Goal: Task Accomplishment & Management: Complete application form

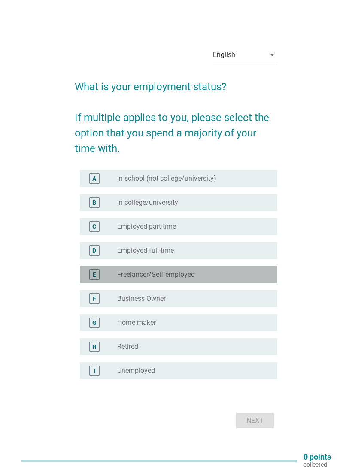
click at [173, 273] on label "Freelancer/Self employed" at bounding box center [156, 274] width 78 height 9
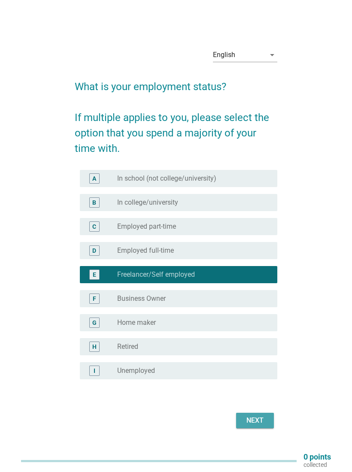
click at [264, 422] on div "Next" at bounding box center [255, 421] width 24 height 10
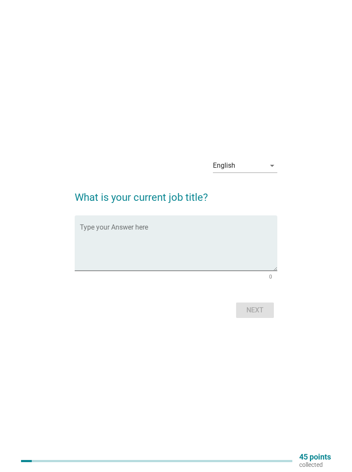
scroll to position [22, 0]
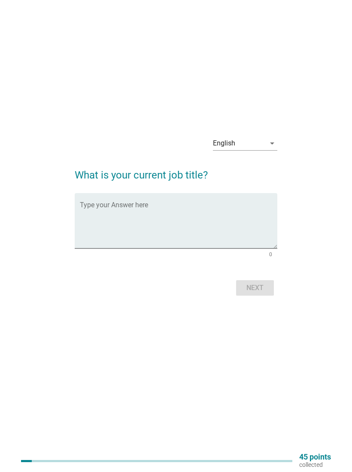
click at [21, 459] on div at bounding box center [156, 461] width 271 height 14
click at [227, 208] on textarea "Type your Answer here" at bounding box center [178, 226] width 197 height 45
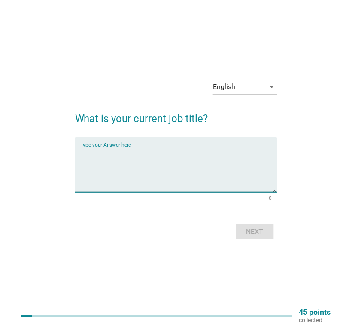
scroll to position [6, 0]
type textarea "Sales agent"
click at [265, 236] on div "Next" at bounding box center [255, 231] width 24 height 10
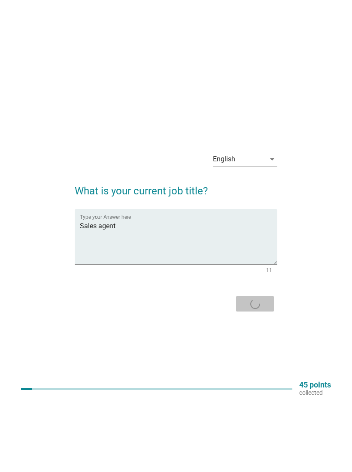
scroll to position [0, 0]
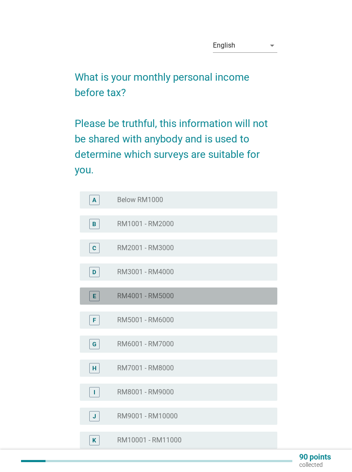
click at [94, 296] on div "E" at bounding box center [94, 296] width 3 height 9
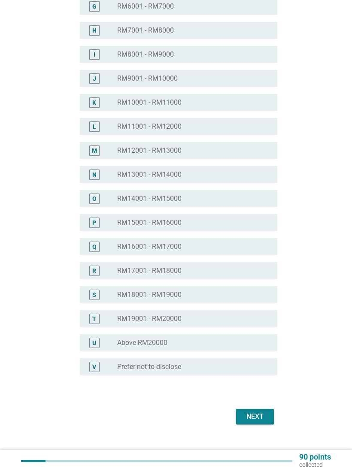
scroll to position [347, 0]
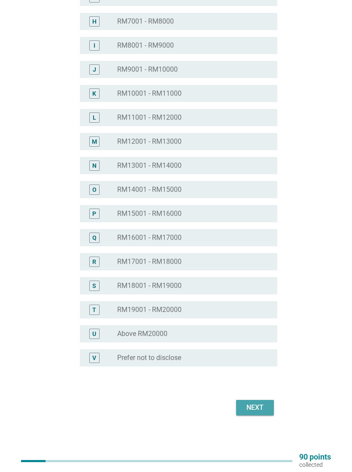
click at [258, 409] on div "Next" at bounding box center [255, 408] width 24 height 10
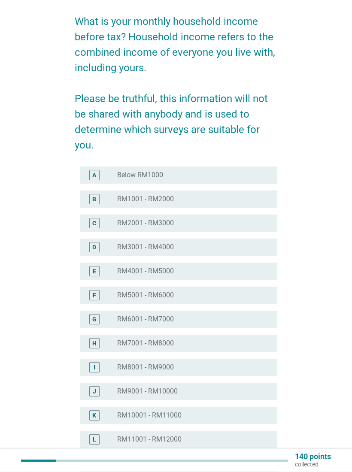
scroll to position [55, 0]
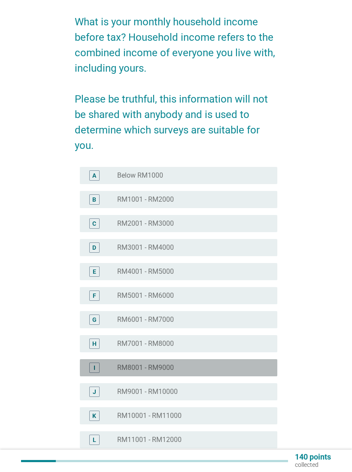
click at [90, 365] on div "I" at bounding box center [94, 368] width 10 height 10
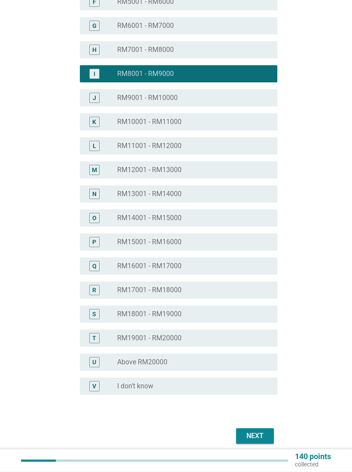
scroll to position [378, 0]
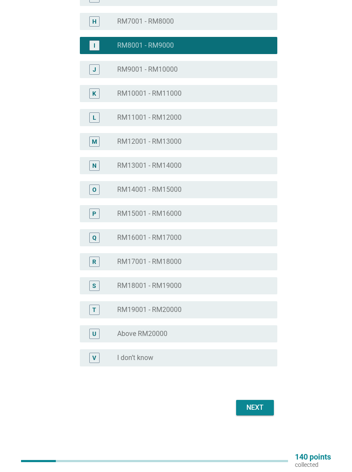
click at [248, 413] on button "Next" at bounding box center [255, 407] width 38 height 15
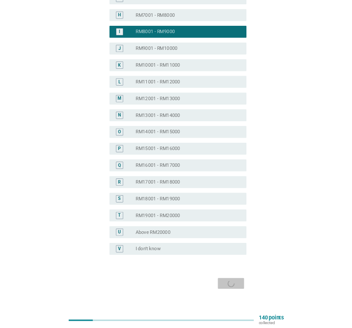
scroll to position [0, 0]
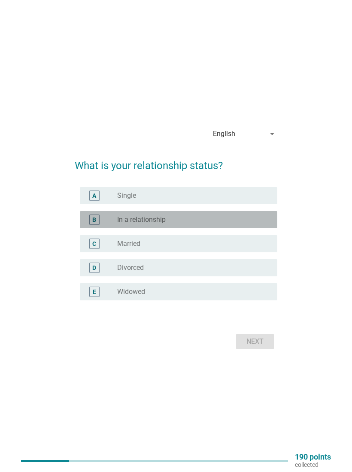
click at [106, 219] on div "B" at bounding box center [102, 220] width 30 height 10
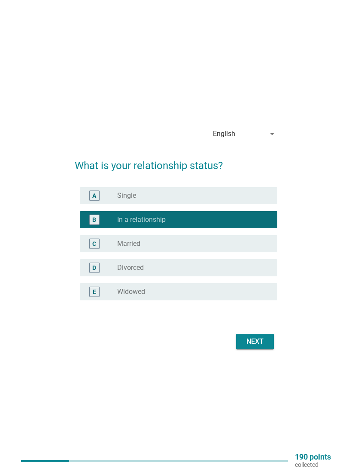
click at [255, 345] on div "Next" at bounding box center [255, 342] width 24 height 10
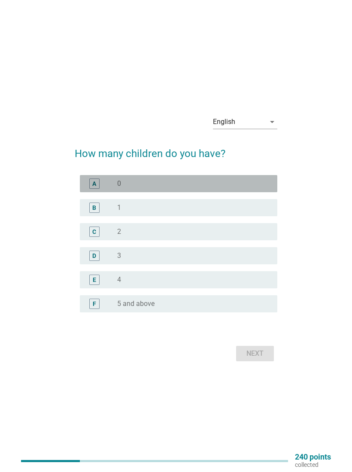
click at [109, 188] on div "A" at bounding box center [102, 184] width 30 height 10
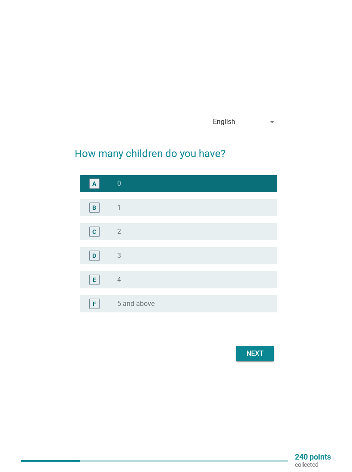
click at [250, 351] on div "Next" at bounding box center [255, 354] width 24 height 10
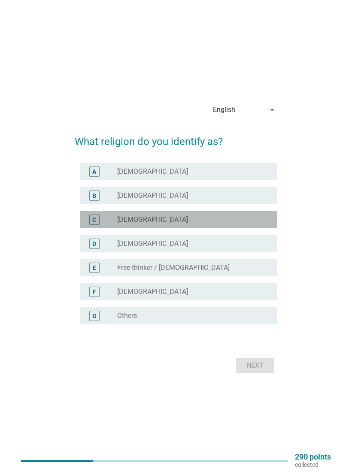
click at [179, 220] on div "radio_button_unchecked Buddhist" at bounding box center [190, 220] width 146 height 9
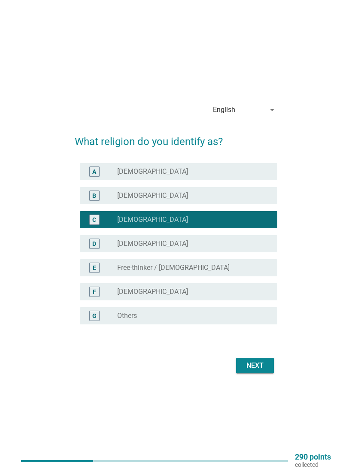
click at [260, 365] on div "Next" at bounding box center [255, 366] width 24 height 10
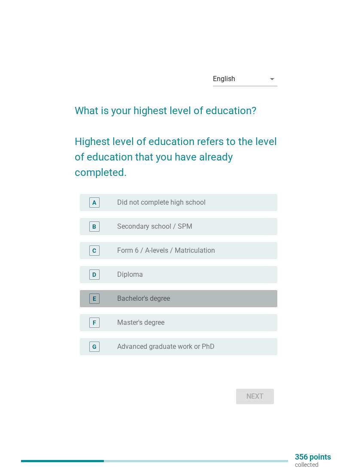
click at [214, 304] on div "radio_button_unchecked Bachelor's degree" at bounding box center [193, 299] width 153 height 10
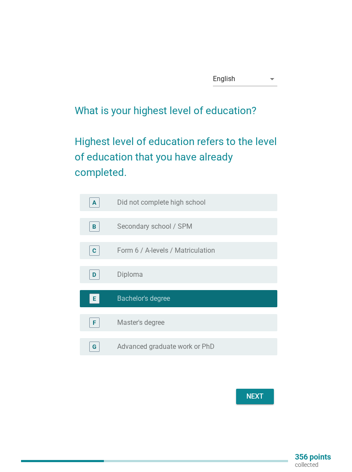
click at [261, 404] on button "Next" at bounding box center [255, 396] width 38 height 15
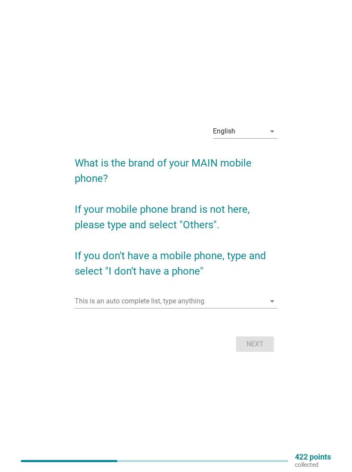
click at [262, 303] on input "This is an auto complete list, type anything" at bounding box center [170, 302] width 191 height 14
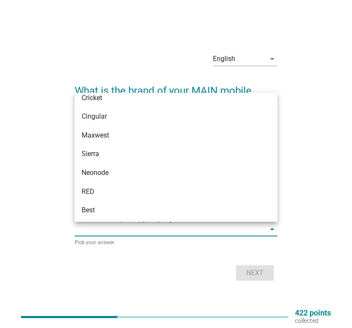
scroll to position [868, 0]
click at [318, 127] on div "English arrow_drop_down What is the brand of your MAIN mobile phone? If your mo…" at bounding box center [176, 164] width 325 height 252
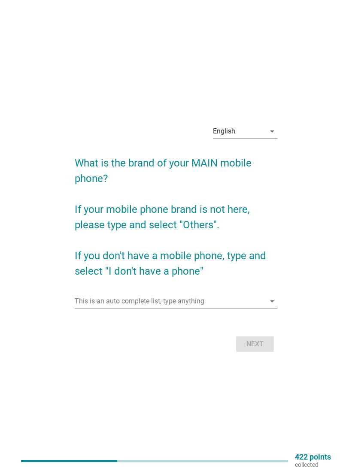
click at [223, 301] on input "This is an auto complete list, type anything" at bounding box center [170, 302] width 191 height 14
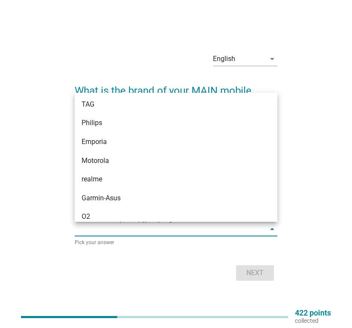
scroll to position [1633, 0]
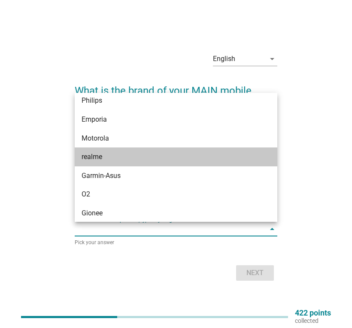
click at [106, 161] on div "realme" at bounding box center [168, 157] width 173 height 10
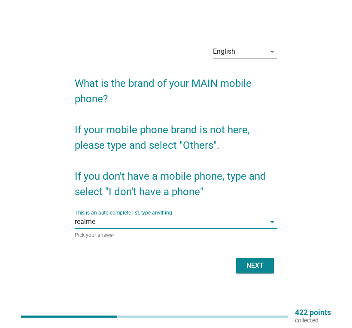
scroll to position [22, 0]
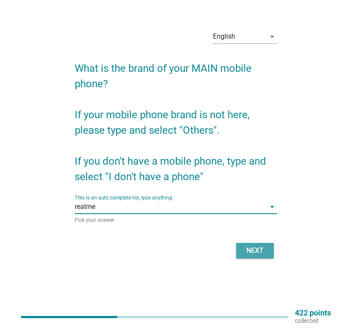
click at [260, 247] on div "Next" at bounding box center [255, 250] width 24 height 10
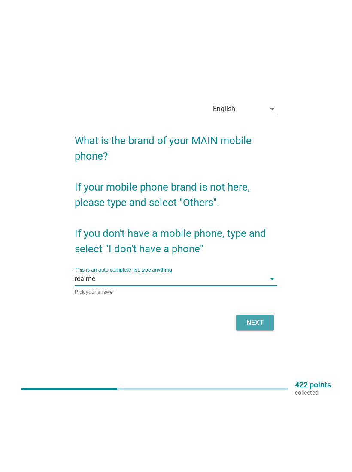
scroll to position [0, 0]
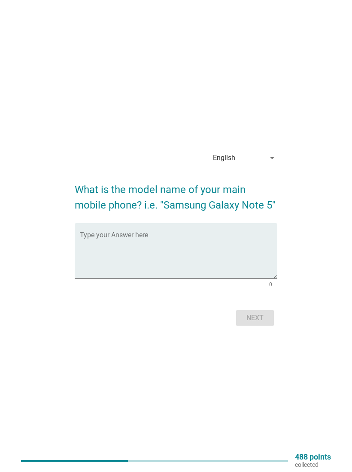
click at [128, 239] on textarea "Type your Answer here" at bounding box center [178, 256] width 197 height 45
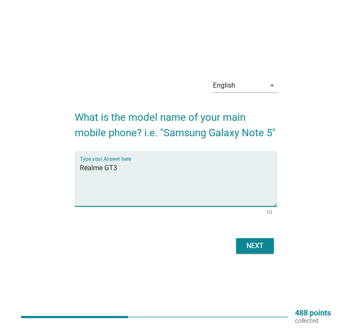
type textarea "Realme GT3"
click at [263, 242] on div "Next" at bounding box center [255, 245] width 24 height 10
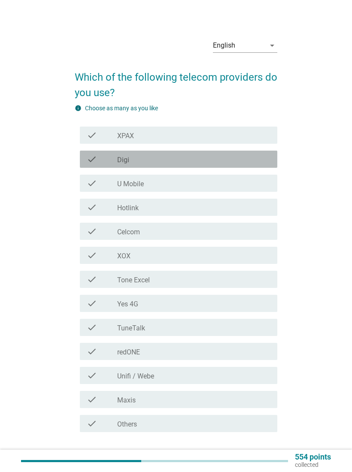
click at [166, 153] on div "check check_box_outline_blank Digi" at bounding box center [178, 159] width 197 height 17
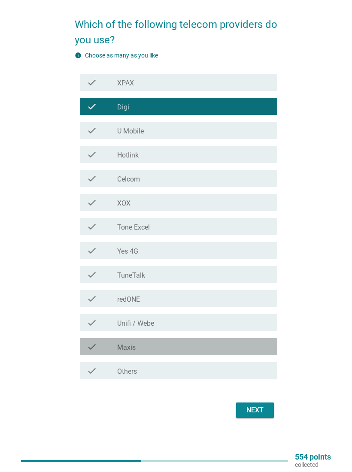
scroll to position [55, 0]
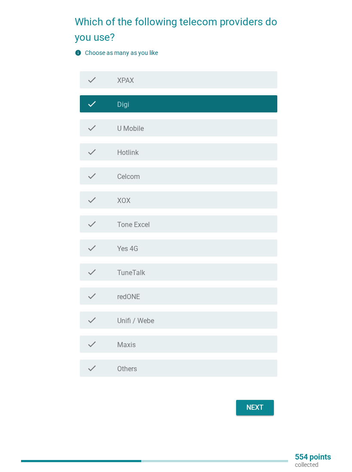
click at [208, 320] on div "check_box_outline_blank Unifi / Webe" at bounding box center [193, 320] width 153 height 10
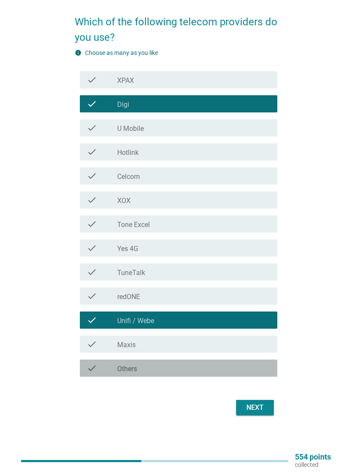
click at [209, 368] on div "check_box_outline_blank Others" at bounding box center [193, 368] width 153 height 10
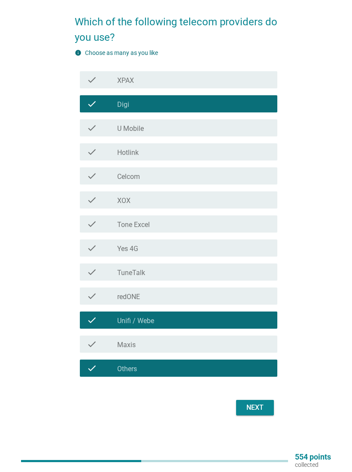
click at [267, 411] on button "Next" at bounding box center [255, 407] width 38 height 15
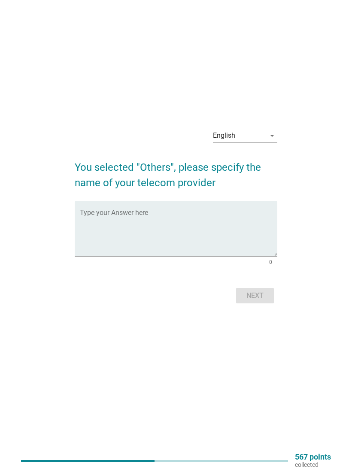
scroll to position [0, 0]
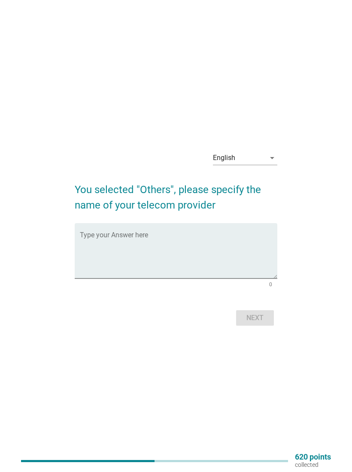
click at [204, 231] on div "Type your Answer here" at bounding box center [178, 250] width 197 height 55
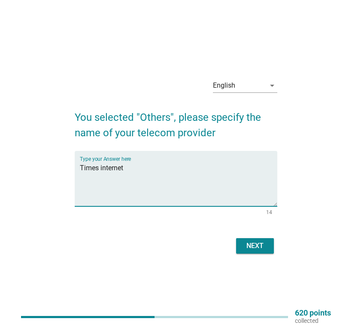
type textarea "Times internet"
click at [267, 247] on button "Next" at bounding box center [255, 245] width 38 height 15
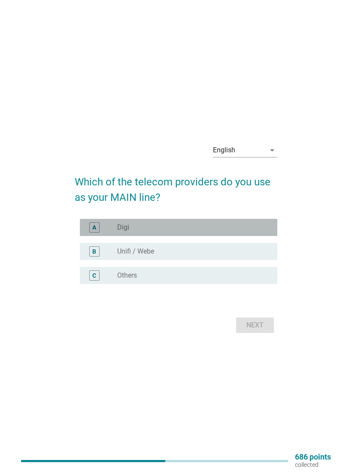
click at [95, 224] on div "A" at bounding box center [94, 227] width 4 height 9
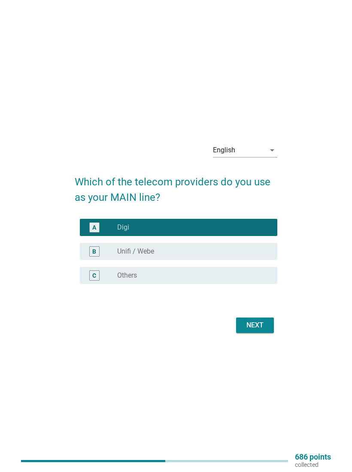
click at [259, 321] on div "Next" at bounding box center [255, 325] width 24 height 10
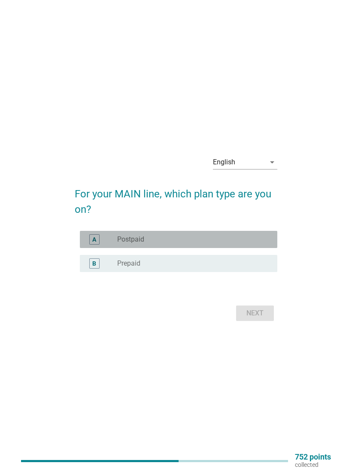
click at [94, 235] on div "A" at bounding box center [94, 239] width 10 height 10
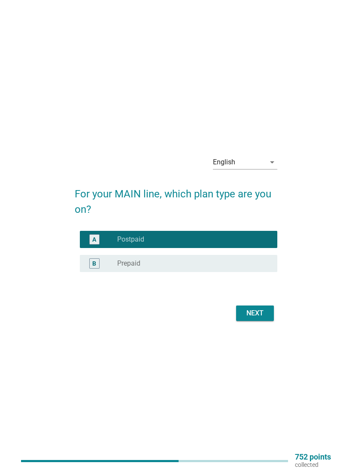
click at [259, 311] on div "Next" at bounding box center [255, 313] width 24 height 10
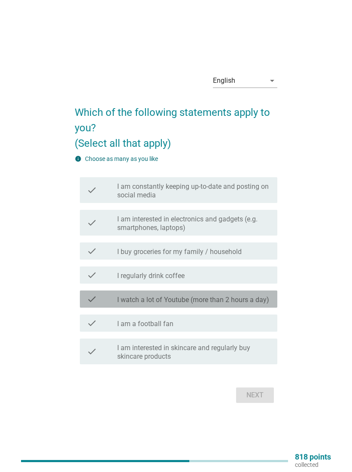
click at [258, 296] on label "I watch a lot of Youtube (more than 2 hours a day)" at bounding box center [193, 300] width 152 height 9
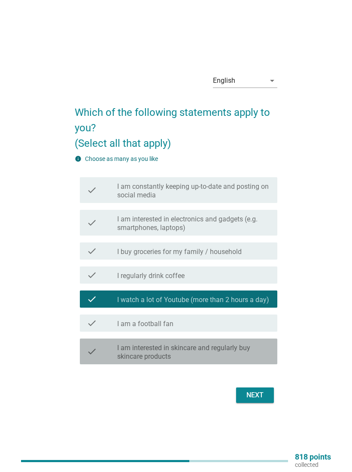
click at [219, 349] on label "I am interested in skincare and regularly buy skincare products" at bounding box center [193, 352] width 153 height 17
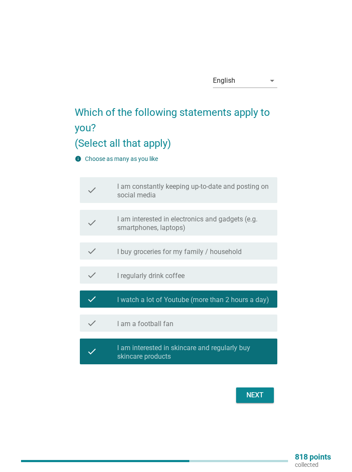
click at [249, 185] on label "I am constantly keeping up-to-date and posting on social media" at bounding box center [193, 190] width 153 height 17
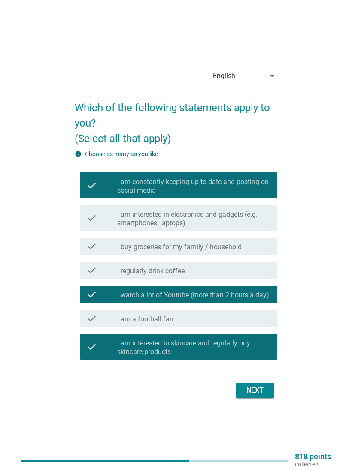
scroll to position [22, 0]
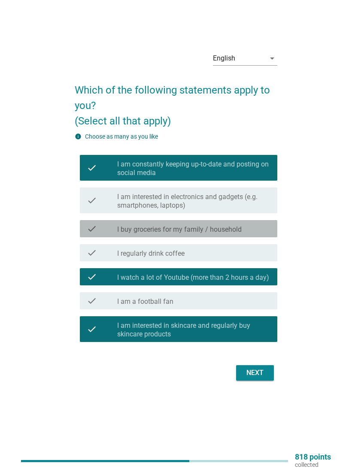
click at [249, 225] on div "check_box_outline_blank I buy groceries for my family / household" at bounding box center [193, 229] width 153 height 10
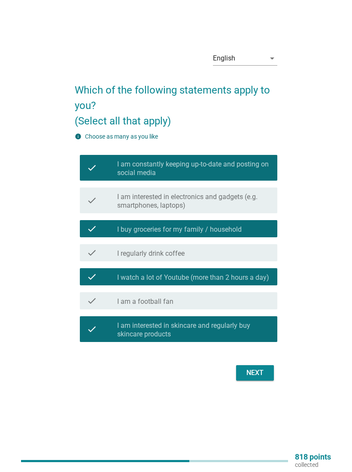
click at [264, 373] on div "Next" at bounding box center [255, 373] width 24 height 10
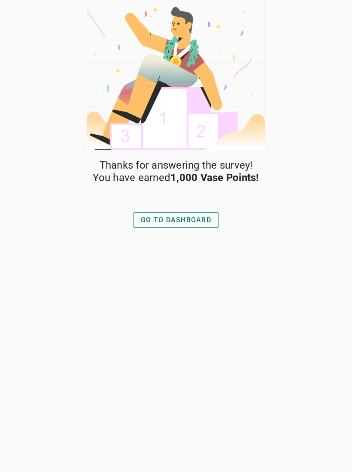
click at [204, 213] on button "GO TO DASHBOARD" at bounding box center [176, 220] width 85 height 15
